Goal: Navigation & Orientation: Find specific page/section

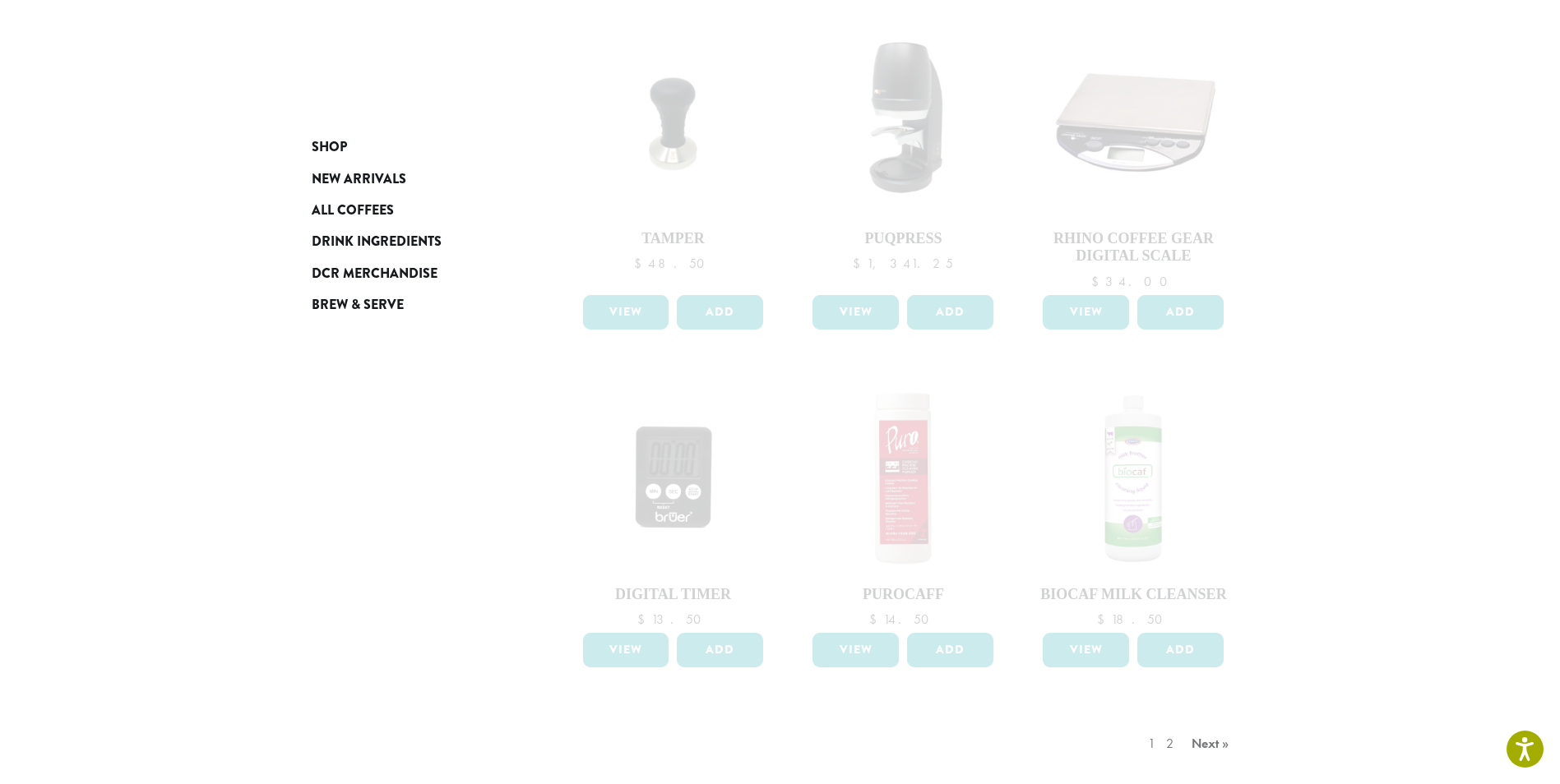
scroll to position [1151, 0]
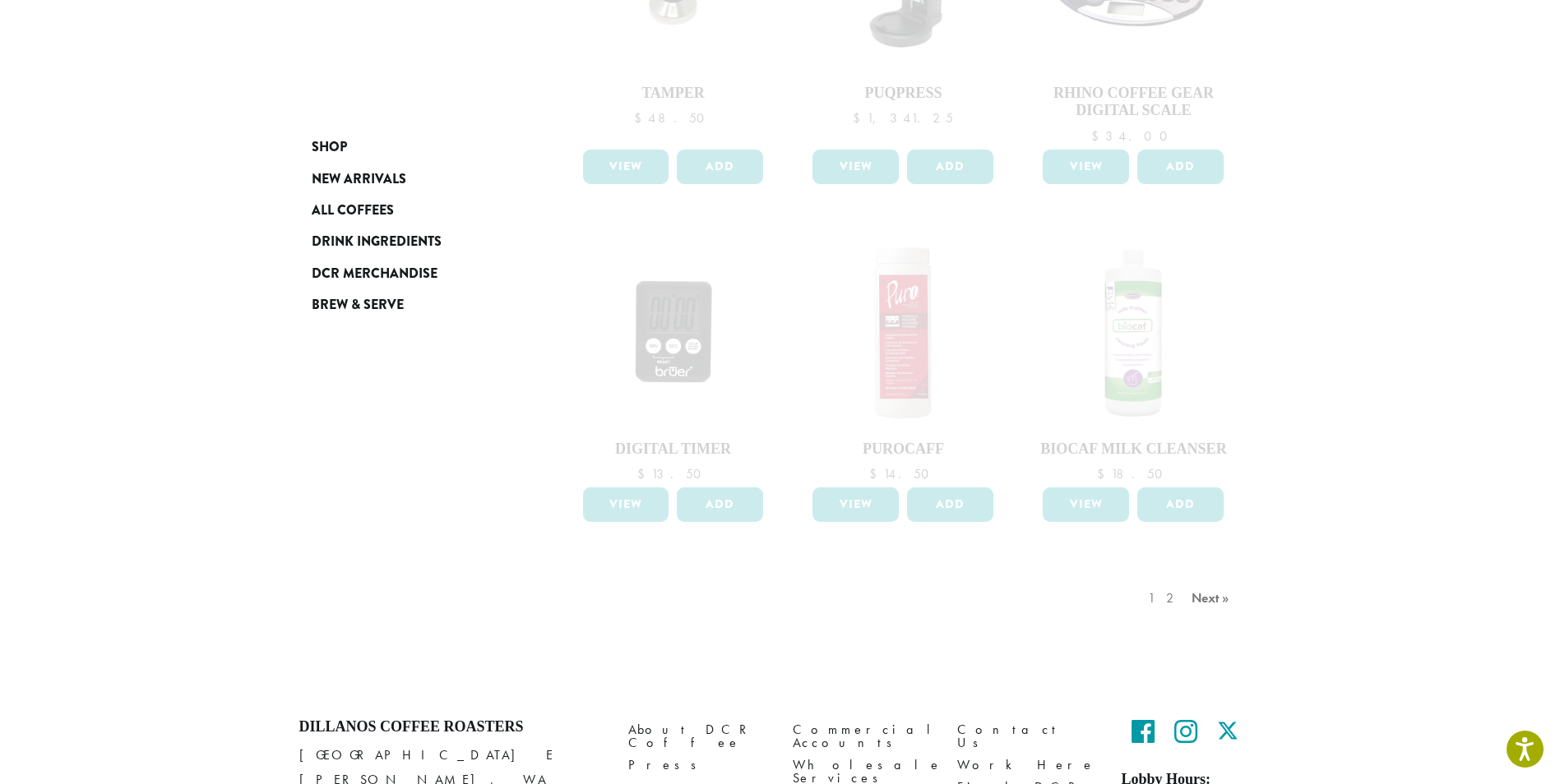
click at [1205, 602] on div "1 2 Next »" at bounding box center [1191, 614] width 92 height 77
click at [1204, 600] on div "1 2 Next »" at bounding box center [1191, 614] width 92 height 77
click at [1204, 599] on div "1 2 Next »" at bounding box center [1191, 614] width 92 height 77
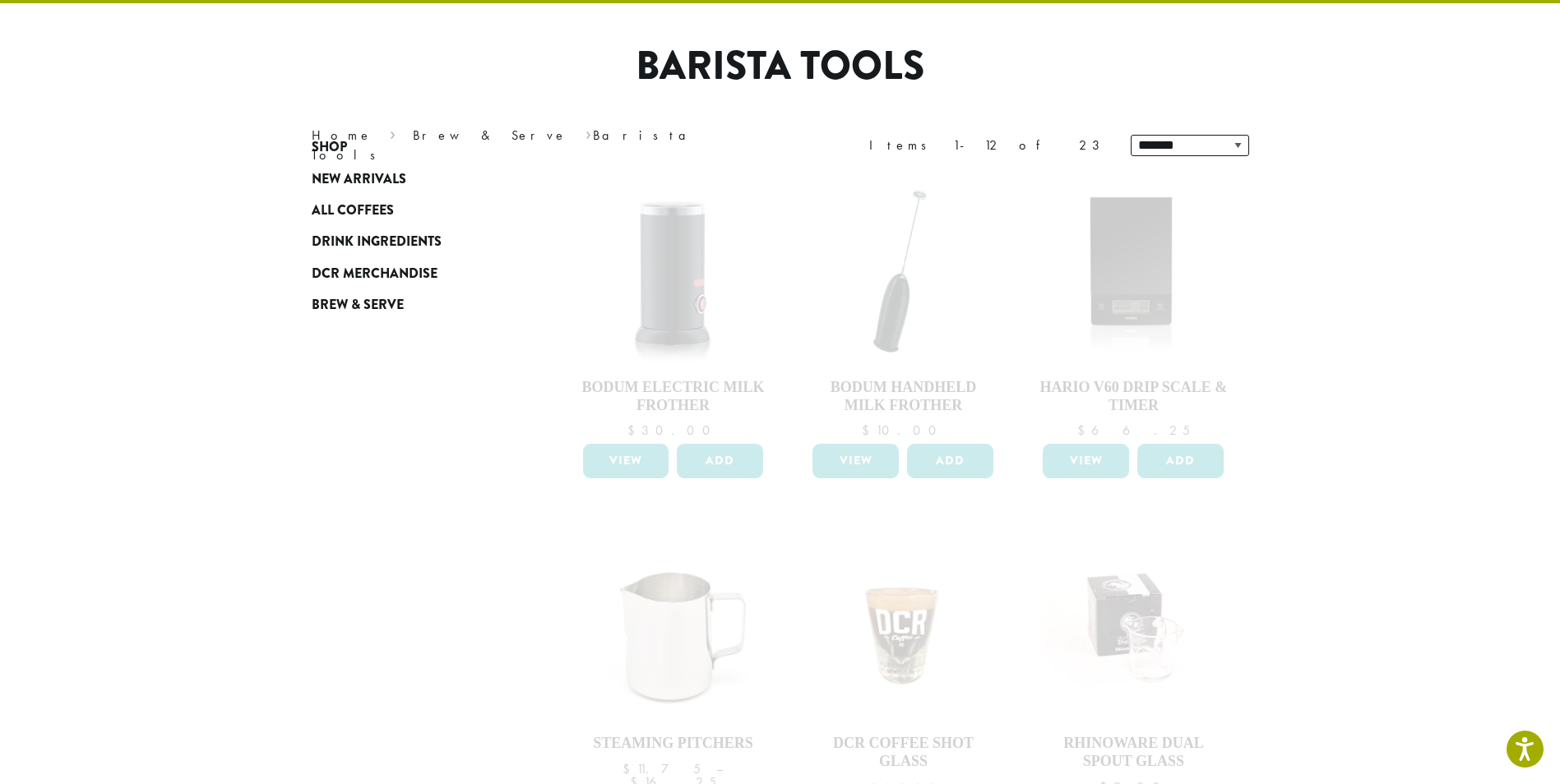
scroll to position [0, 0]
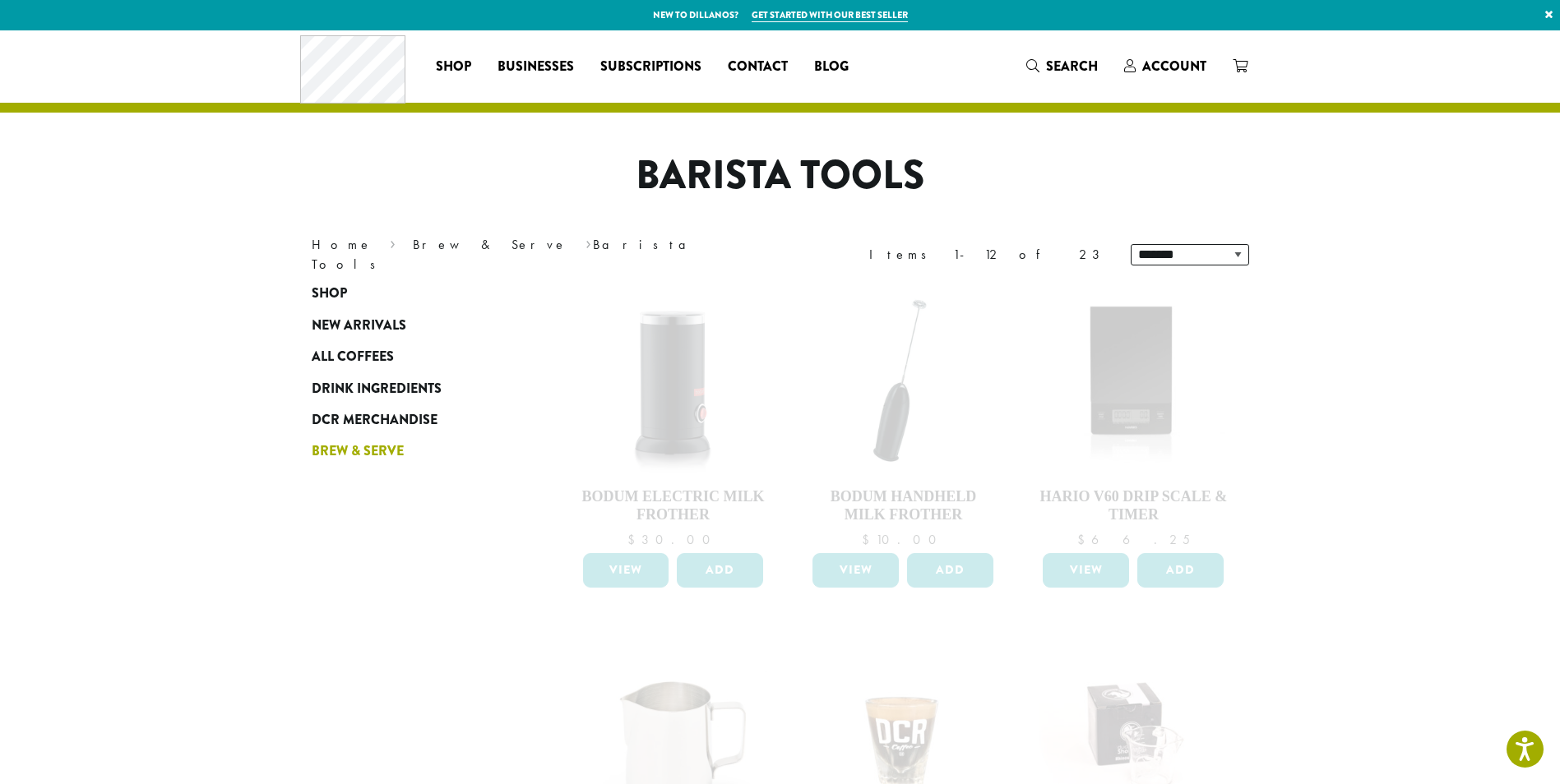
click at [394, 452] on span "Brew & Serve" at bounding box center [358, 451] width 92 height 20
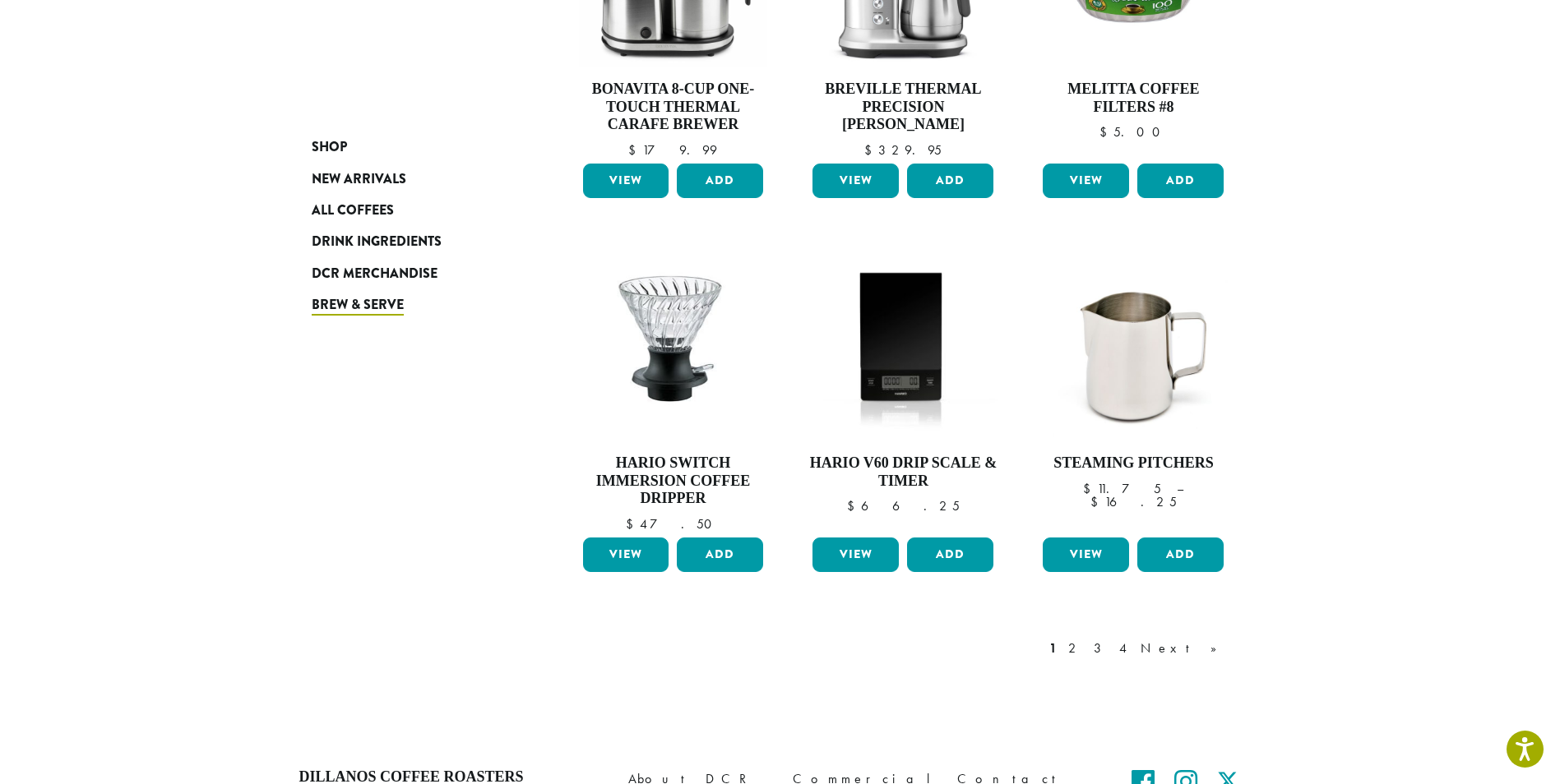
scroll to position [1151, 0]
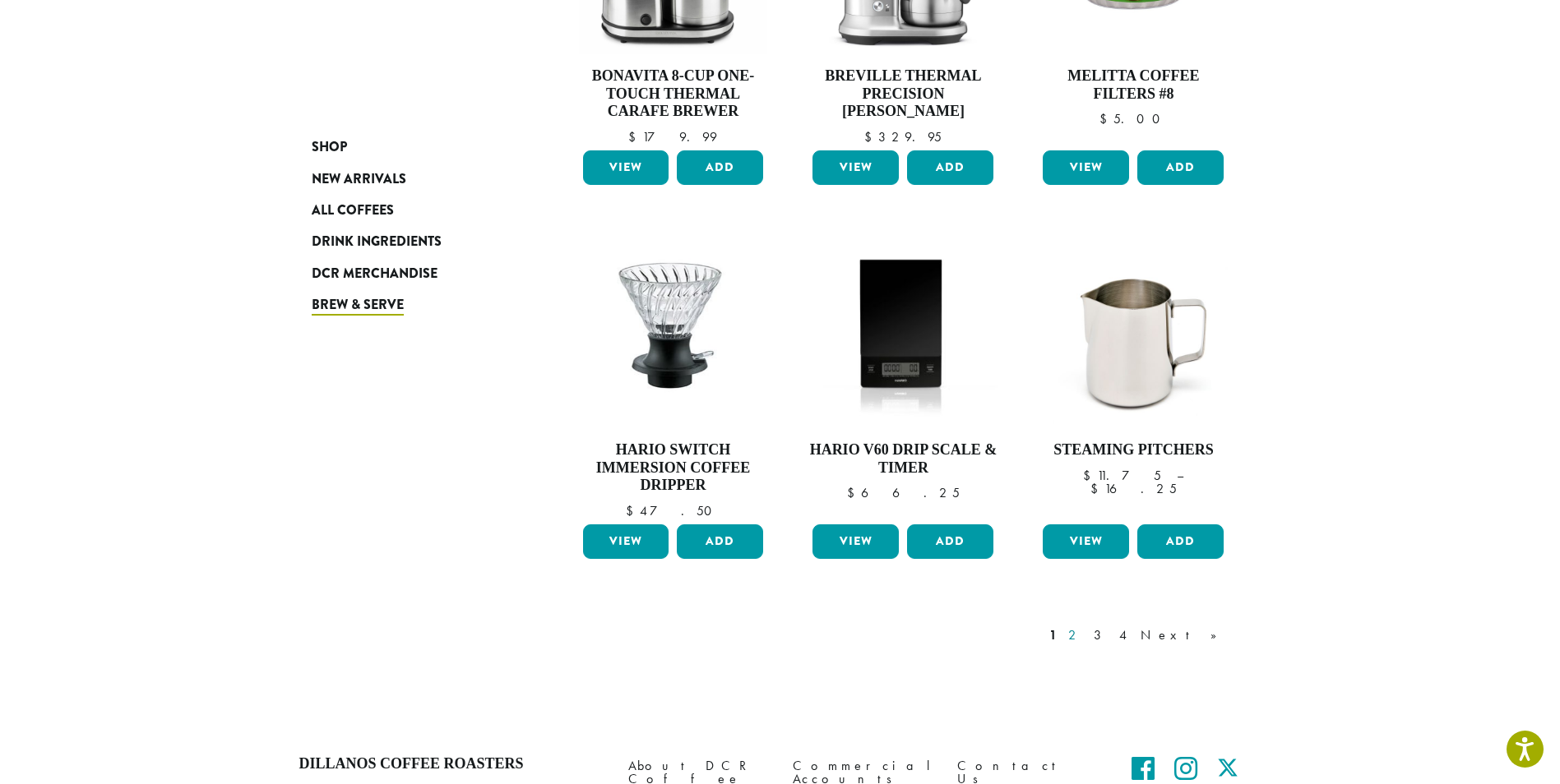
click at [1086, 626] on link "2" at bounding box center [1075, 636] width 20 height 20
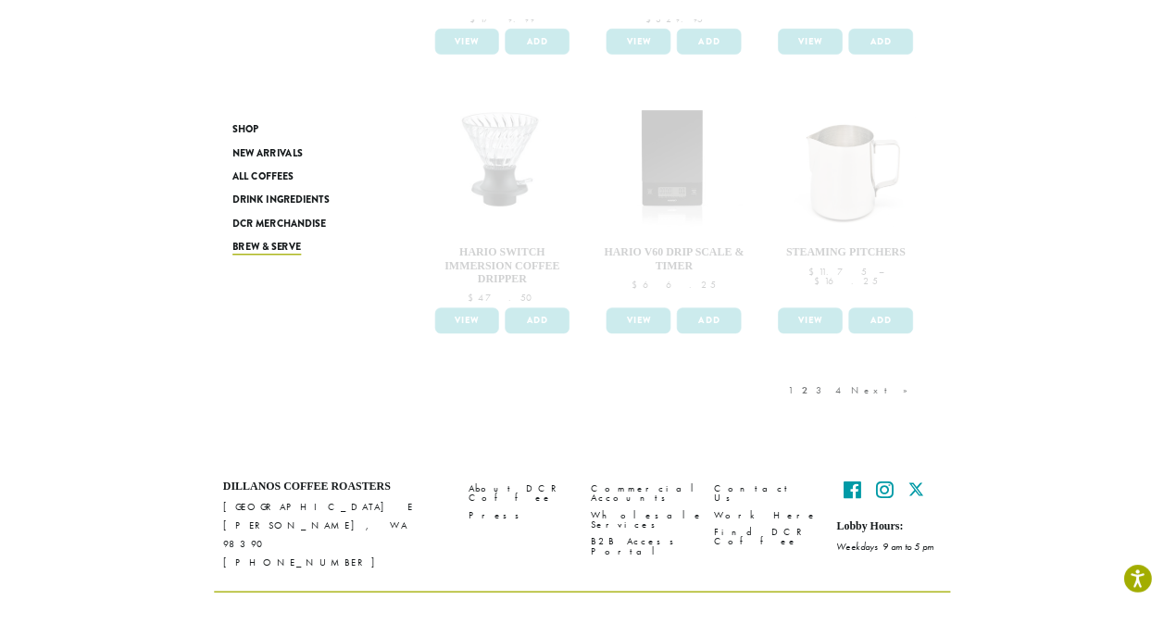
scroll to position [1448, 0]
